Goal: Navigation & Orientation: Find specific page/section

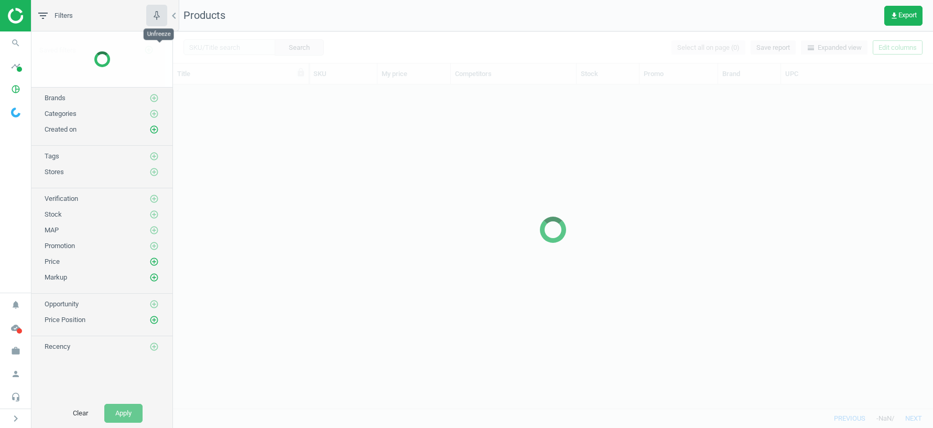
scroll to position [324, 760]
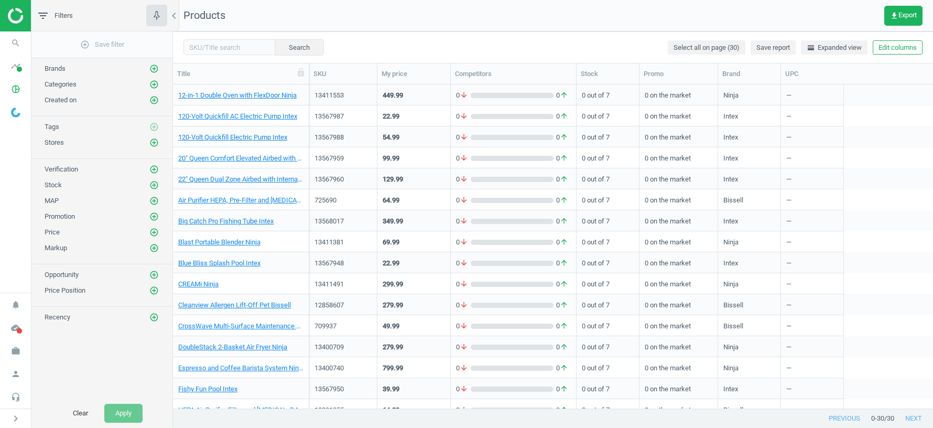
click at [59, 142] on span "Stores" at bounding box center [54, 142] width 19 height 8
click at [18, 92] on icon "pie_chart_outlined" at bounding box center [16, 89] width 20 height 20
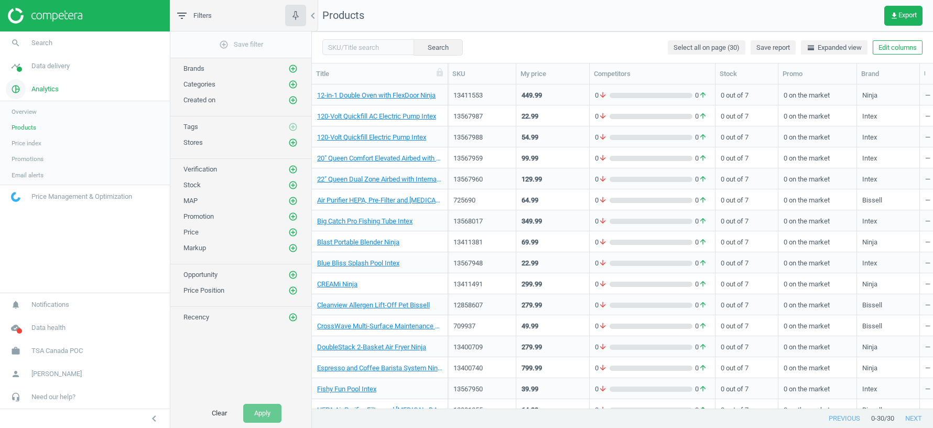
scroll to position [1, 1]
click at [45, 71] on link "timeline Data delivery" at bounding box center [85, 66] width 170 height 23
click at [28, 157] on link "Stores" at bounding box center [85, 152] width 170 height 16
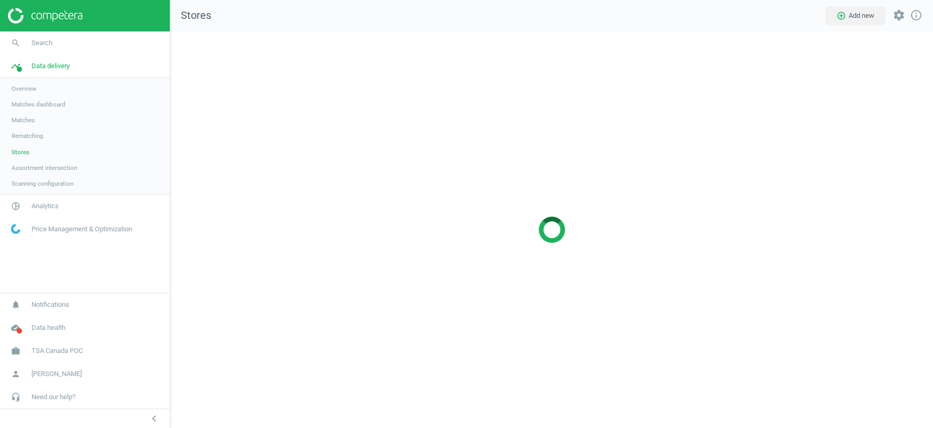
scroll to position [396, 763]
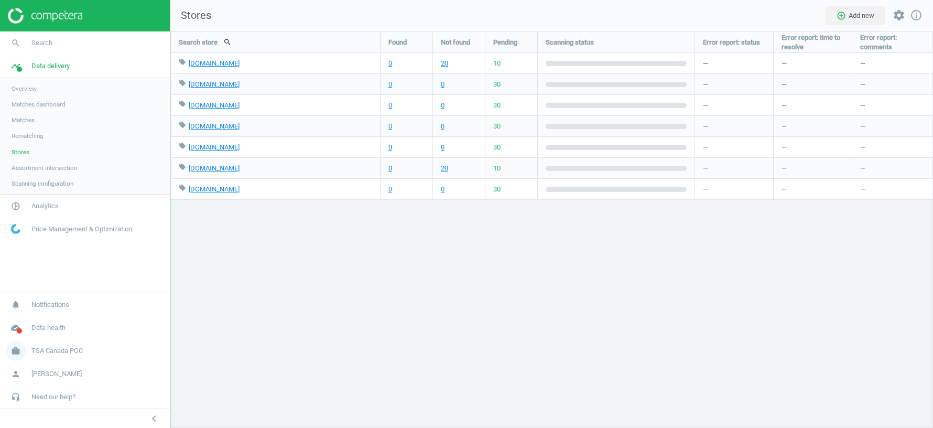
click at [59, 351] on span "TSA Canada POC" at bounding box center [56, 350] width 51 height 9
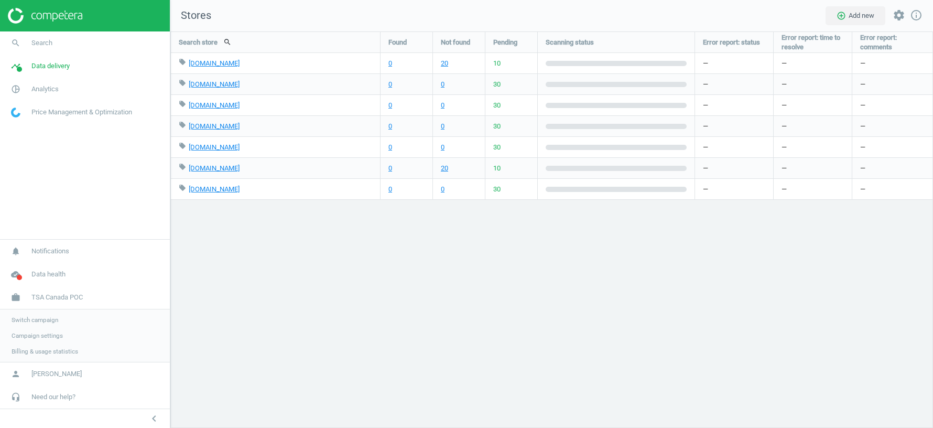
click at [41, 321] on span "Switch campaign" at bounding box center [35, 320] width 47 height 8
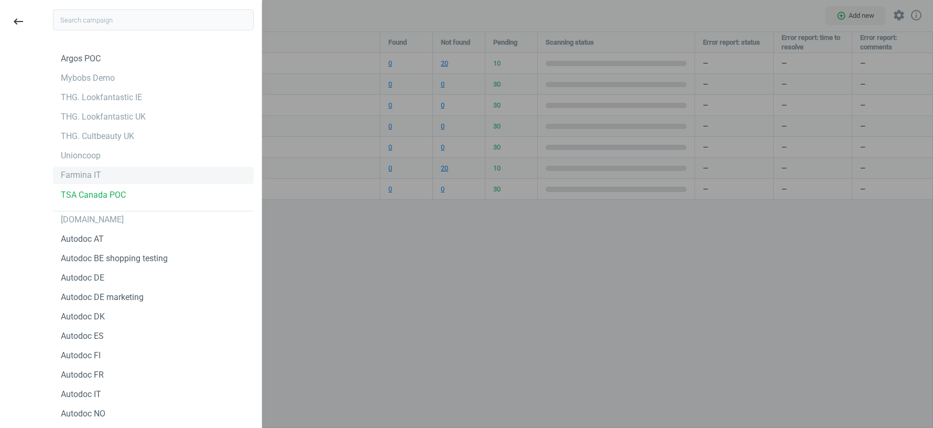
click at [80, 173] on div "Farmina IT" at bounding box center [81, 175] width 40 height 12
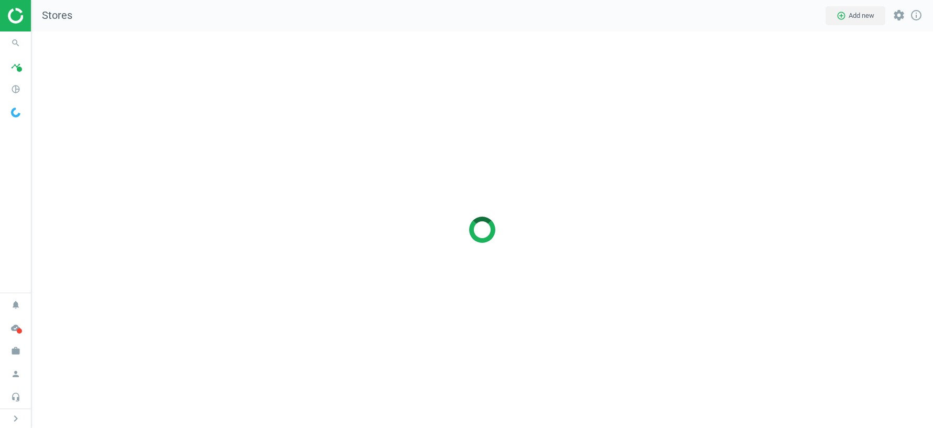
scroll to position [396, 902]
